Goal: Task Accomplishment & Management: Manage account settings

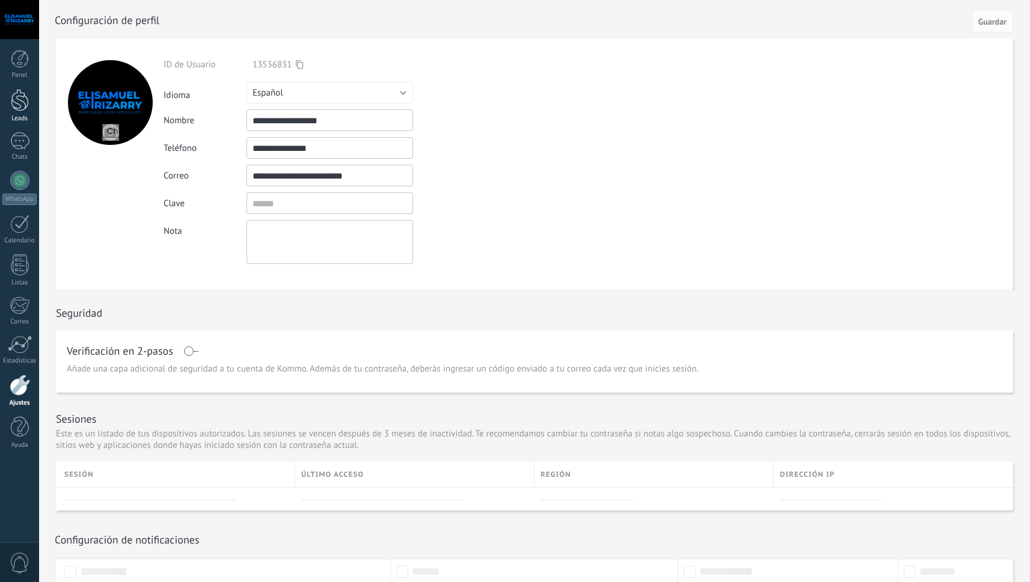
click at [29, 105] on link "Leads" at bounding box center [19, 106] width 39 height 34
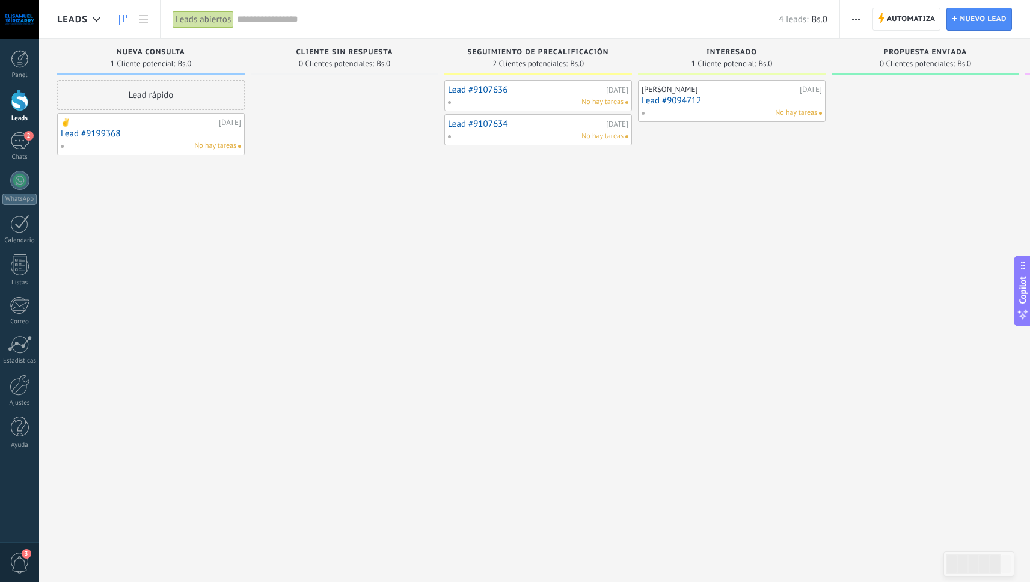
click at [158, 130] on link "Lead #9199368" at bounding box center [151, 134] width 180 height 10
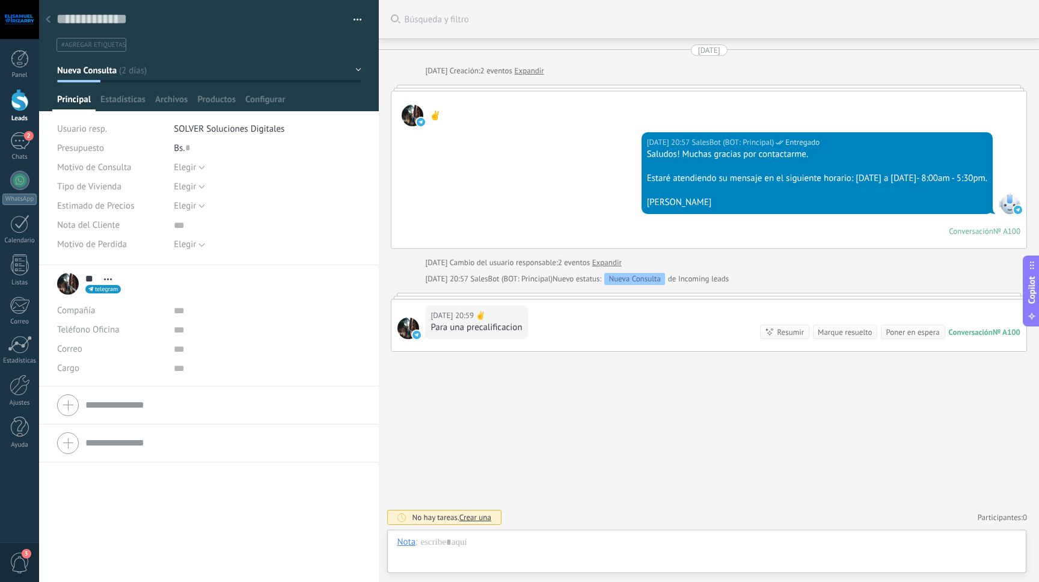
click at [264, 52] on ul "#agregar etiquetas" at bounding box center [206, 45] width 303 height 16
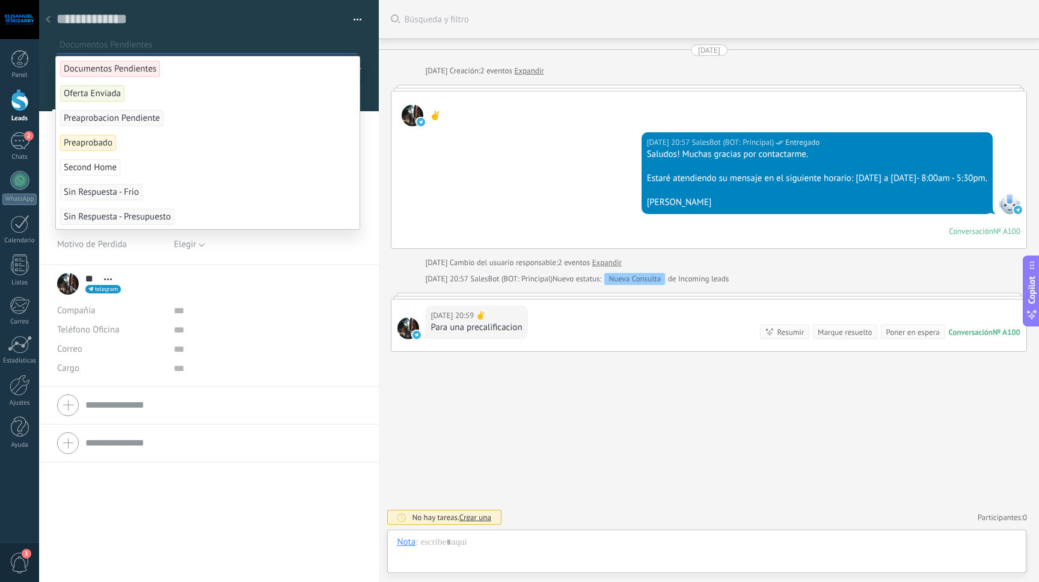
click at [797, 439] on div "Buscar Búsqueda y filtro Carga más [DATE] [DATE] Creación: 2 eventos Expandir ✌…" at bounding box center [709, 291] width 660 height 582
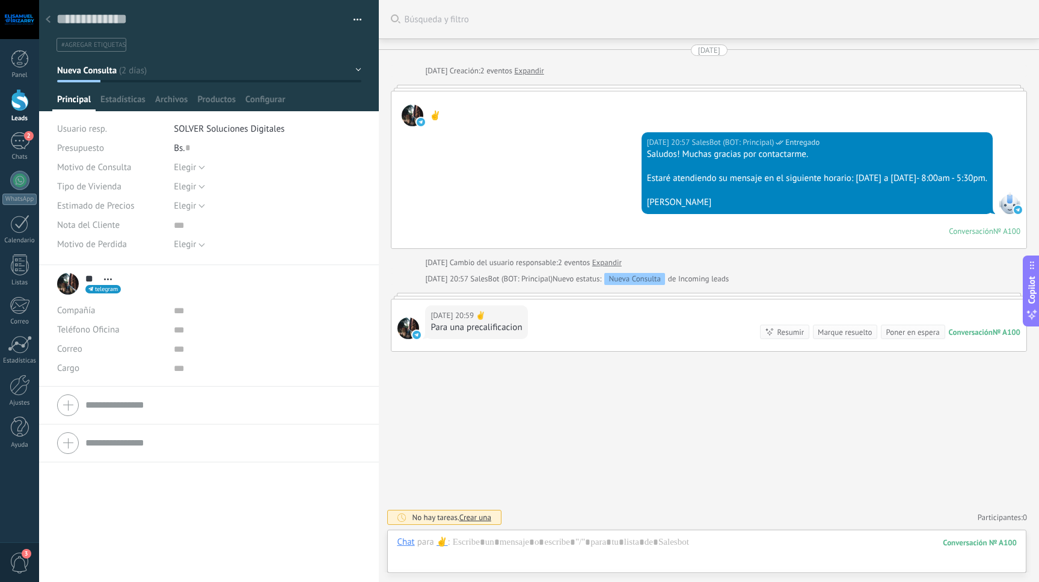
click at [70, 100] on span "Principal" at bounding box center [74, 102] width 34 height 17
click at [47, 18] on icon at bounding box center [48, 19] width 5 height 7
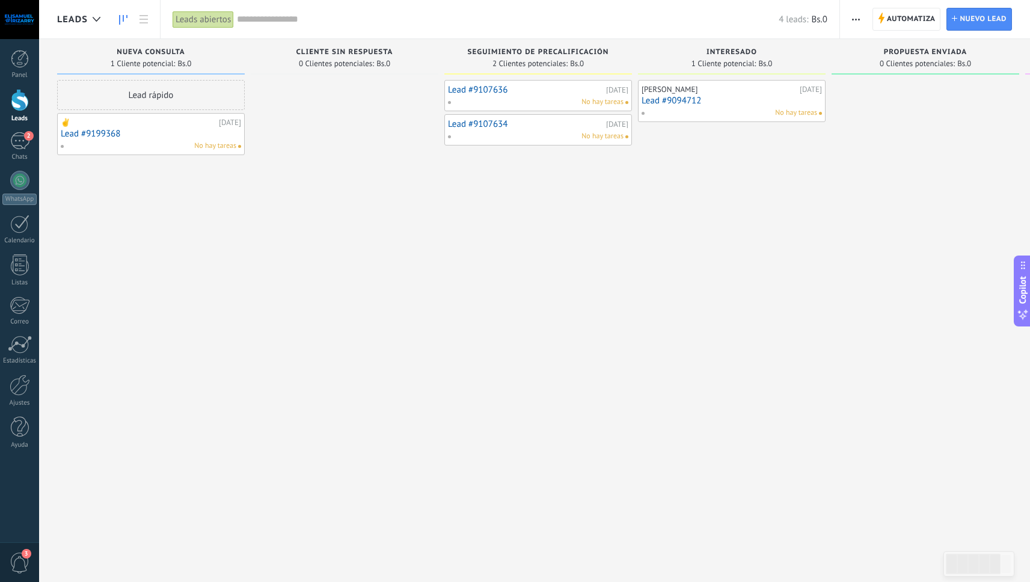
click at [185, 132] on link "Lead #9199368" at bounding box center [151, 134] width 180 height 10
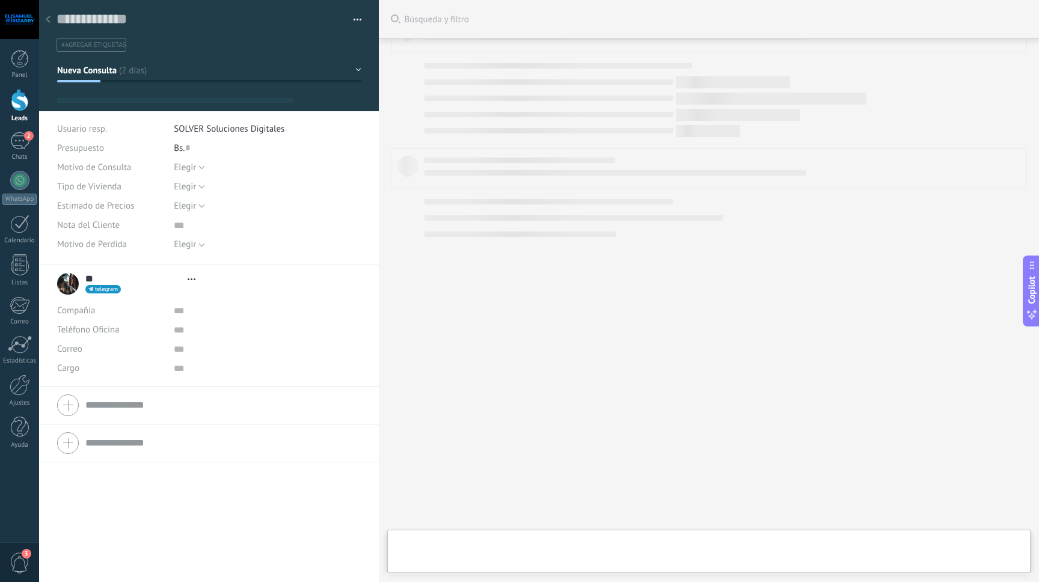
type textarea "***"
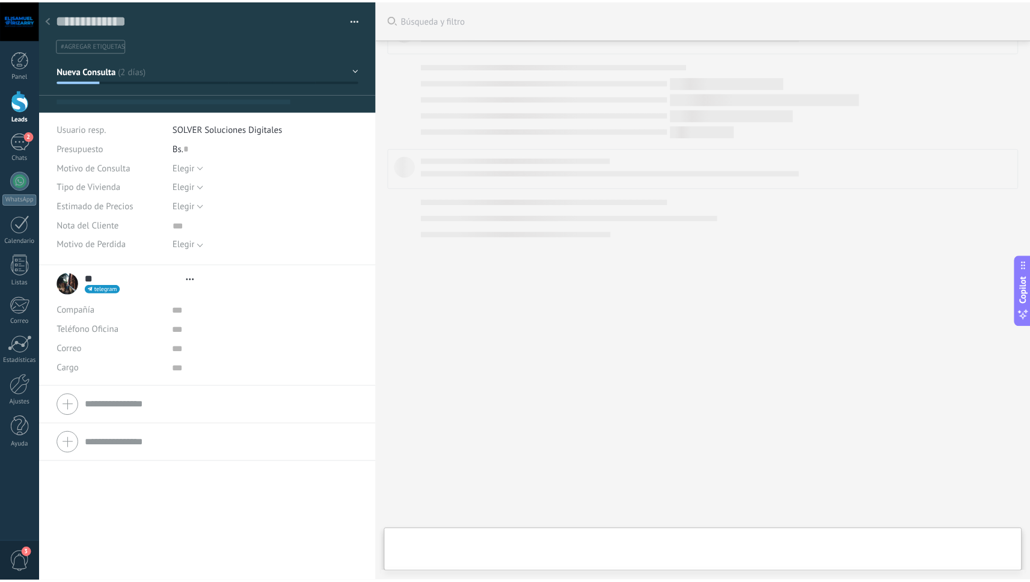
scroll to position [12, 0]
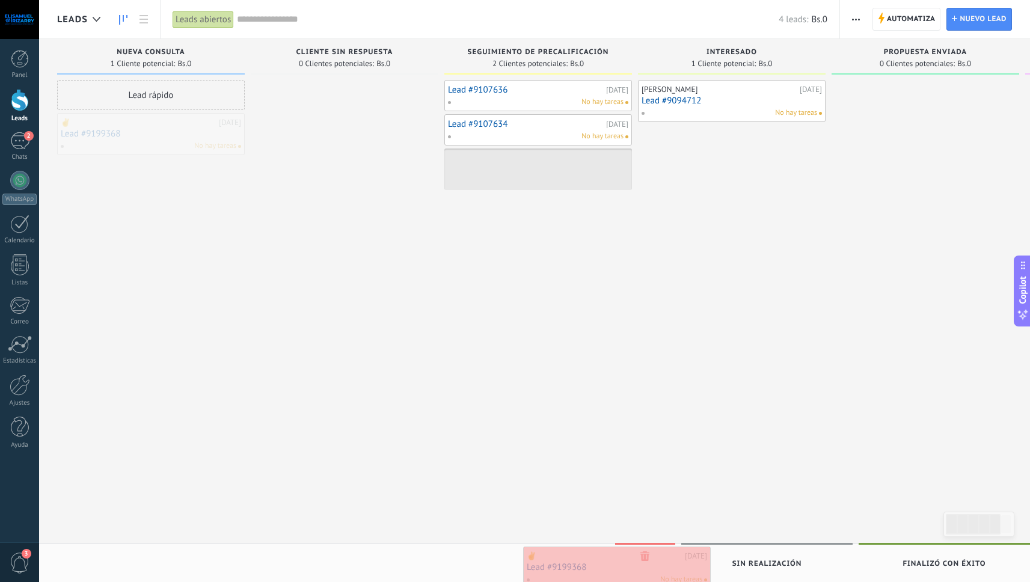
drag, startPoint x: 177, startPoint y: 128, endPoint x: 643, endPoint y: 561, distance: 636.0
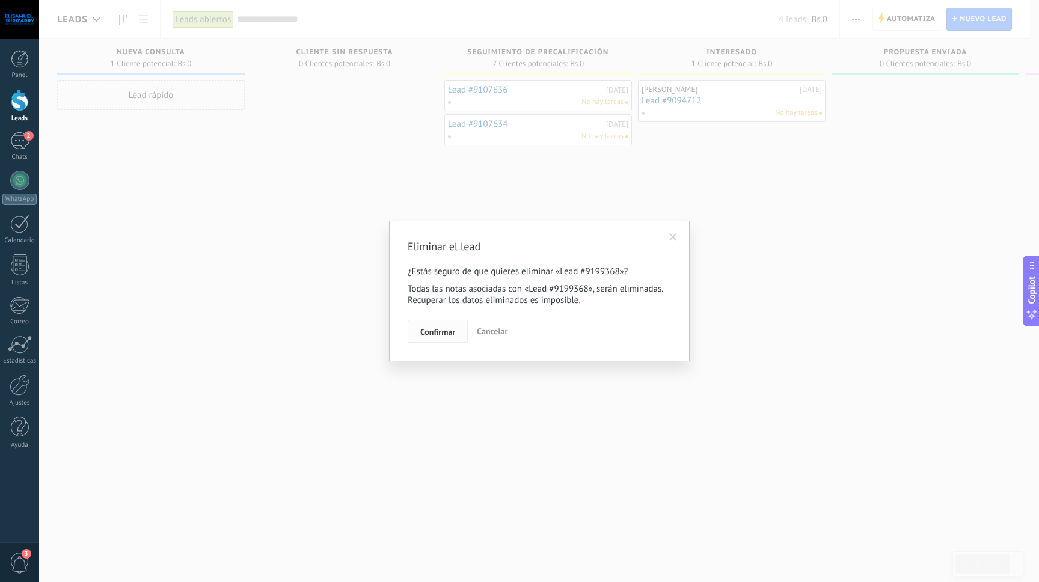
click at [443, 330] on span "Confirmar" at bounding box center [437, 332] width 35 height 8
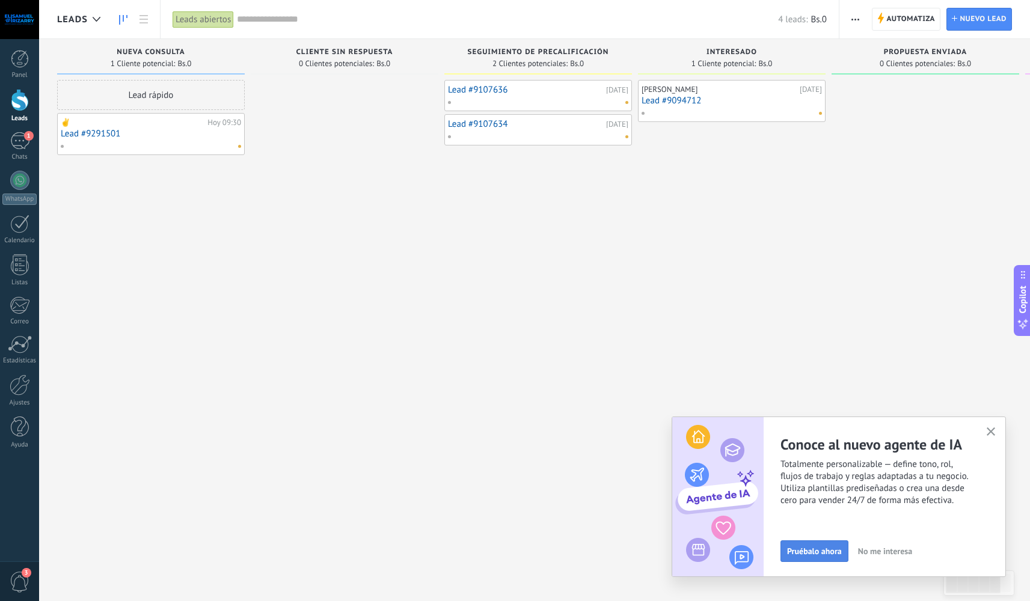
click at [831, 553] on span "Pruébalo ahora" at bounding box center [814, 551] width 55 height 8
